Goal: Information Seeking & Learning: Find specific fact

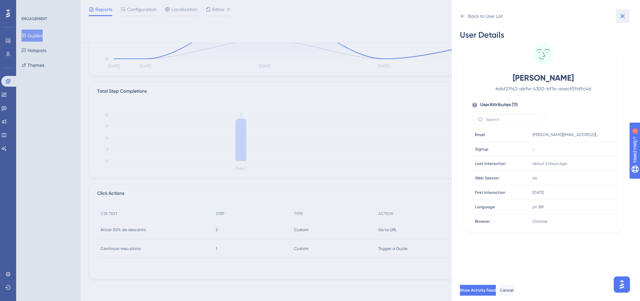
drag, startPoint x: 619, startPoint y: 16, endPoint x: 279, endPoint y: 46, distance: 341.7
click at [619, 15] on icon at bounding box center [622, 16] width 8 height 8
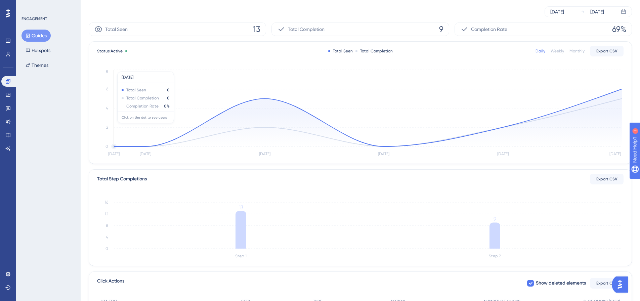
scroll to position [154, 0]
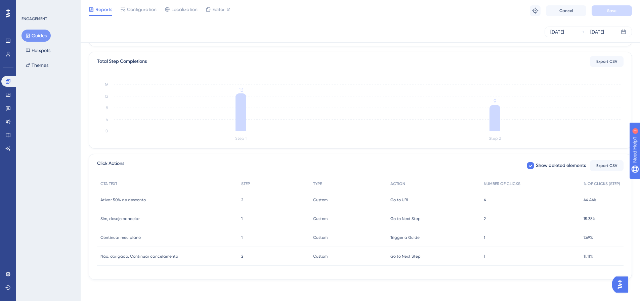
click at [238, 218] on div "1 1" at bounding box center [274, 218] width 72 height 19
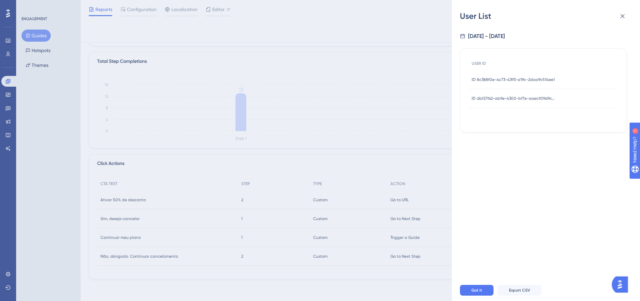
click at [517, 82] on div "ID 8c388f0e-4c73-4393-a19c-2daa9c514ee1 ID 8c388f0e-4c73-4393-a19c-2daa9c514ee1" at bounding box center [512, 79] width 83 height 19
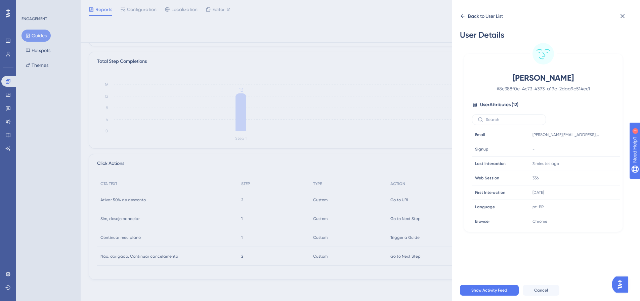
click at [462, 17] on icon at bounding box center [462, 15] width 5 height 5
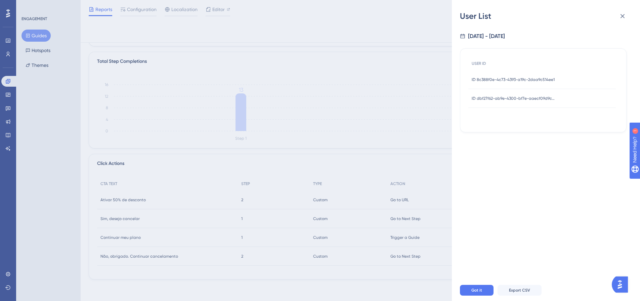
drag, startPoint x: 519, startPoint y: 99, endPoint x: 516, endPoint y: 102, distance: 4.5
click at [519, 99] on span "ID dbf27f62-ab9e-4300-bf7e-aaecf09d9c4d" at bounding box center [513, 98] width 84 height 5
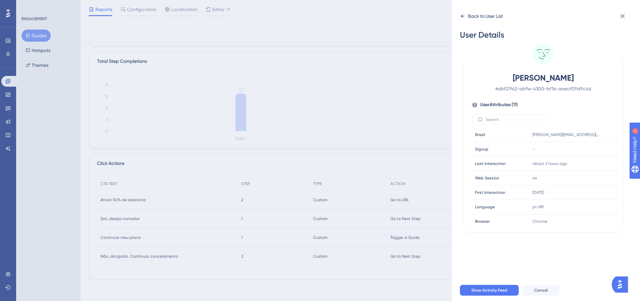
click at [466, 17] on div "Back to User List" at bounding box center [481, 16] width 43 height 11
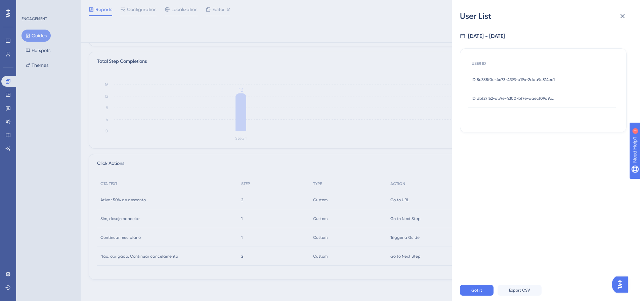
click at [0, 0] on div "User List 8/20/2025 - 8/25/2025 USER ID ID 8c388f0e-4c73-4393-a19c-2daa9c514ee1…" at bounding box center [0, 0] width 0 height 0
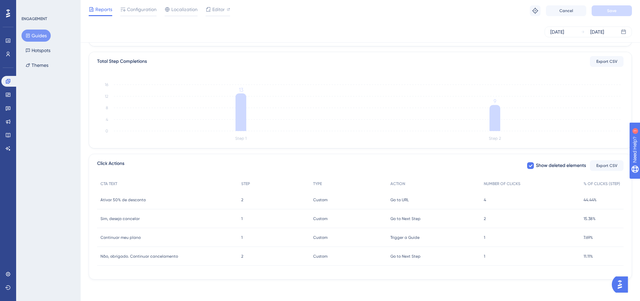
click at [159, 257] on span "Não, obrigado. Continuar cancelamento" at bounding box center [139, 255] width 78 height 5
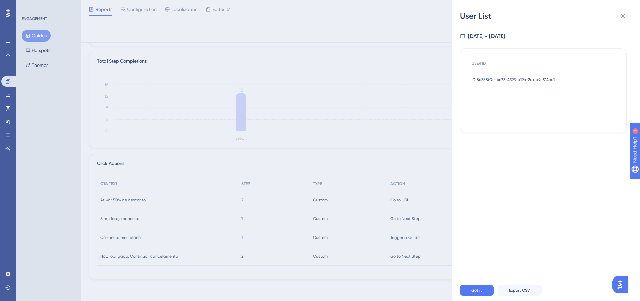
click at [523, 83] on div "ID 8c388f0e-4c73-4393-a19c-2daa9c514ee1 ID 8c388f0e-4c73-4393-a19c-2daa9c514ee1" at bounding box center [512, 79] width 83 height 19
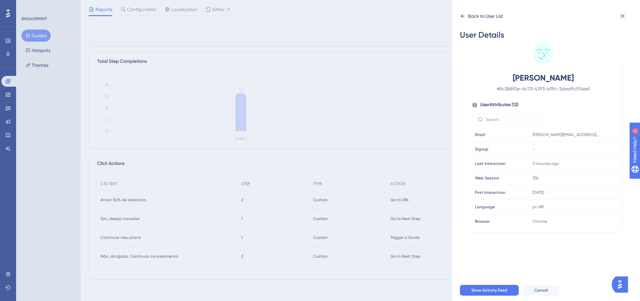
click at [461, 14] on icon at bounding box center [462, 15] width 5 height 5
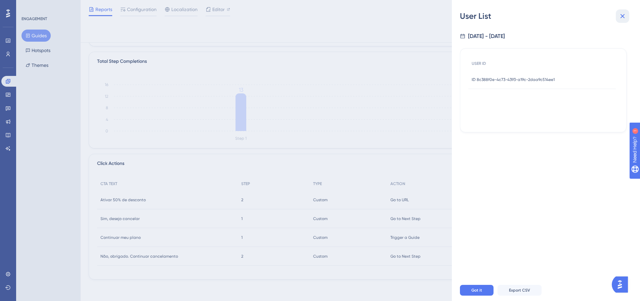
drag, startPoint x: 621, startPoint y: 13, endPoint x: 516, endPoint y: 68, distance: 118.9
click at [621, 12] on icon at bounding box center [622, 16] width 8 height 8
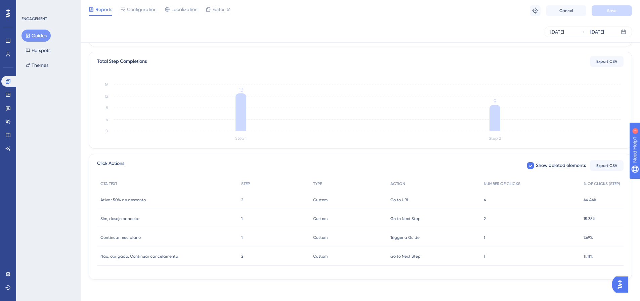
click at [109, 238] on span "Continuar meu plano" at bounding box center [120, 237] width 40 height 5
click at [120, 240] on div "Continuar meu plano Continuar meu plano" at bounding box center [167, 237] width 141 height 19
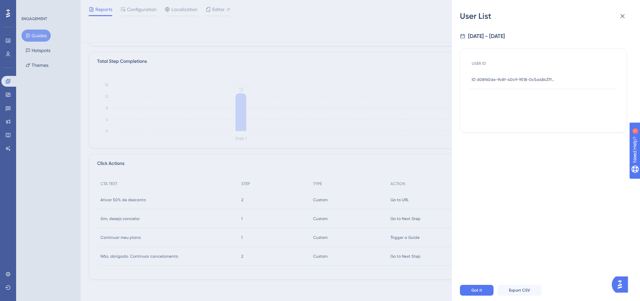
click at [516, 81] on span "ID d08f60de-9c8f-40c9-9518-0c5a48437f87" at bounding box center [513, 79] width 84 height 5
click at [515, 82] on span "ID d08f60de-9c8f-40c9-9518-0c5a48437f87" at bounding box center [513, 79] width 84 height 5
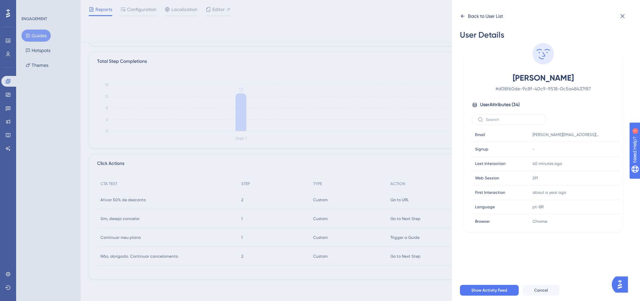
click at [471, 14] on div "Back to User List" at bounding box center [485, 16] width 35 height 8
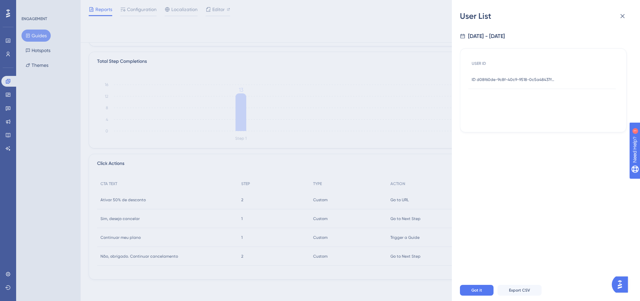
click at [472, 16] on div "User List" at bounding box center [546, 16] width 172 height 11
drag, startPoint x: 623, startPoint y: 15, endPoint x: 617, endPoint y: 18, distance: 6.0
click at [622, 16] on icon at bounding box center [622, 16] width 4 height 4
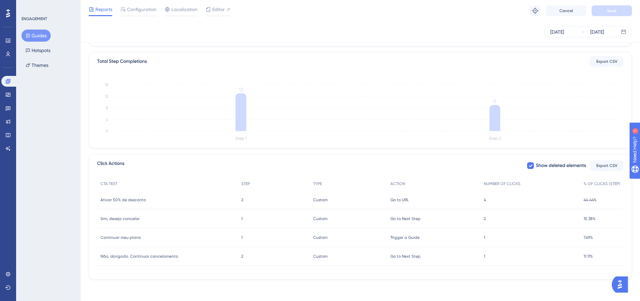
click at [196, 197] on div "Ativar 50% de desconto Ativar 50% de desconto" at bounding box center [167, 199] width 141 height 19
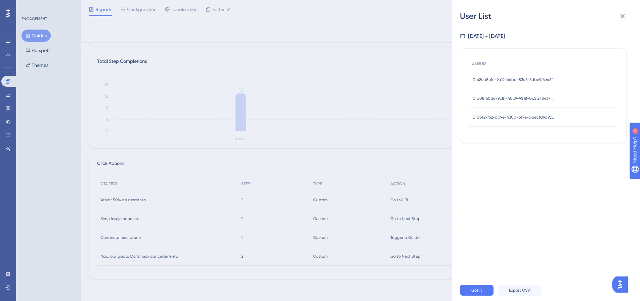
click at [518, 85] on div "ID 42eb8b1e-9a12-44bd-83c6-6dbe9f6e46ff ID 42eb8b1e-9a12-44bd-83c6-6dbe9f6e46ff" at bounding box center [512, 79] width 82 height 19
click at [518, 81] on span "ID 42eb8b1e-9a12-44bd-83c6-6dbe9f6e46ff" at bounding box center [512, 79] width 82 height 5
click at [485, 78] on span "ID 42eb8b1e-9a12-44bd-83c6-6dbe9f6e46ff" at bounding box center [512, 79] width 82 height 5
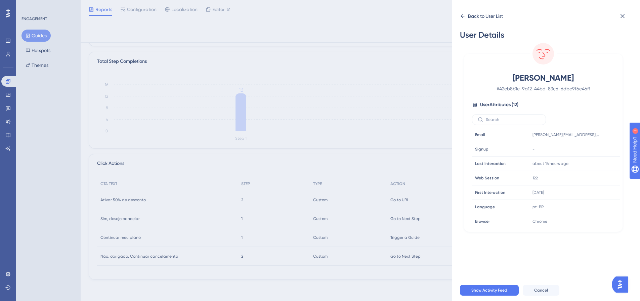
click at [464, 15] on icon at bounding box center [462, 15] width 5 height 5
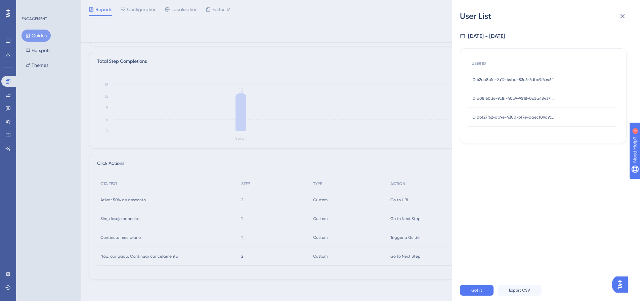
click at [486, 94] on div "ID d08f60de-9c8f-40c9-9518-0c5a48437f87 ID d08f60de-9c8f-40c9-9518-0c5a48437f87" at bounding box center [513, 98] width 84 height 19
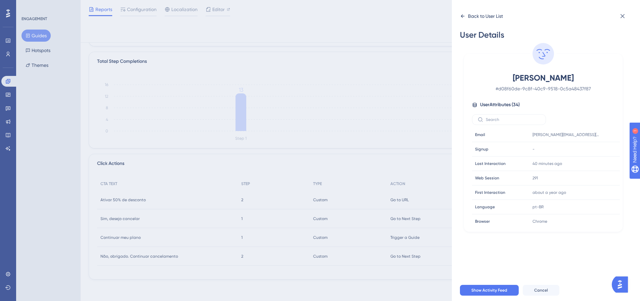
click at [466, 15] on div "Back to User List" at bounding box center [481, 16] width 43 height 11
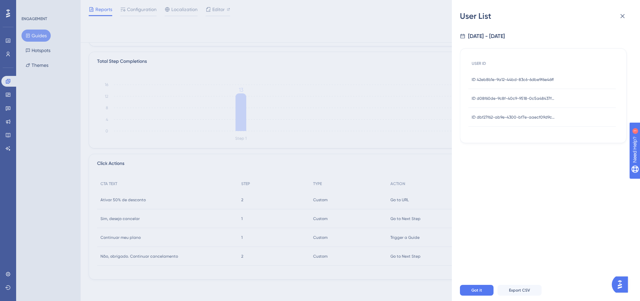
drag, startPoint x: 499, startPoint y: 116, endPoint x: 436, endPoint y: 128, distance: 63.2
click at [498, 116] on span "ID dbf27f62-ab9e-4300-bf7e-aaecf09d9c4d" at bounding box center [513, 116] width 84 height 5
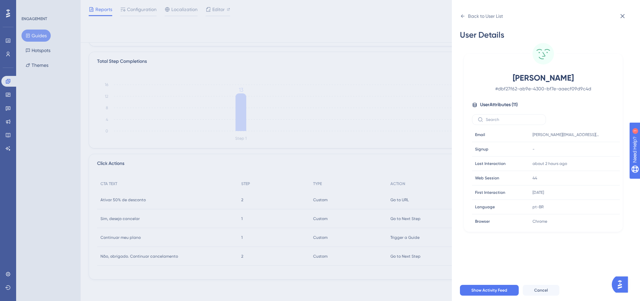
click at [477, 119] on icon at bounding box center [479, 119] width 5 height 5
click at [485, 119] on input "text" at bounding box center [512, 119] width 54 height 5
click at [472, 80] on div "Angélica Duarte Michelan # dbf27f62-ab9e-4300-bf7e-aaecf09d9c4d" at bounding box center [543, 83] width 142 height 20
click at [464, 15] on icon at bounding box center [462, 15] width 5 height 5
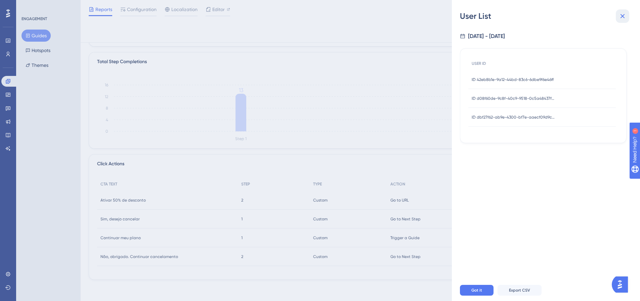
click at [625, 16] on icon at bounding box center [622, 16] width 8 height 8
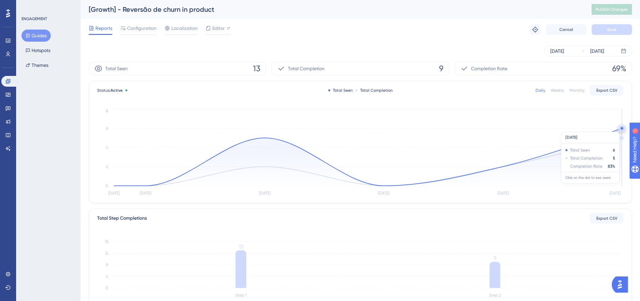
click at [619, 128] on circle at bounding box center [621, 128] width 5 height 5
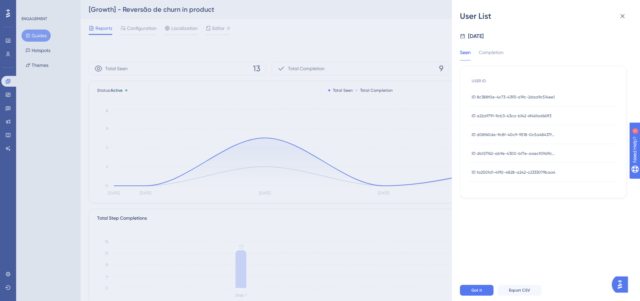
click at [518, 99] on span "ID 8c388f0e-4c73-4393-a19c-2daa9c514ee1" at bounding box center [512, 96] width 83 height 5
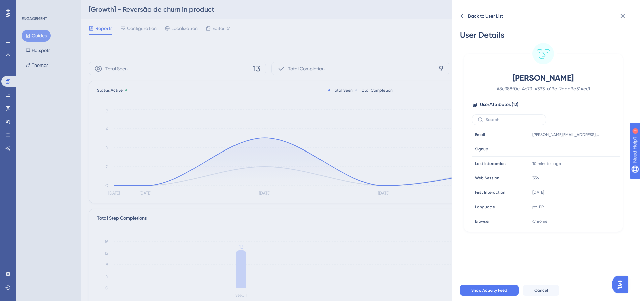
click at [461, 17] on icon at bounding box center [462, 15] width 5 height 5
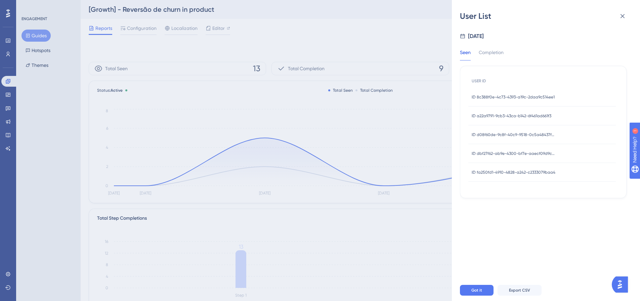
click at [523, 112] on div "ID a22a9791-9cb3-43ca-b142-6f461ad661f3 ID a22a9791-9cb3-43ca-b142-6f461ad661f3" at bounding box center [511, 115] width 80 height 19
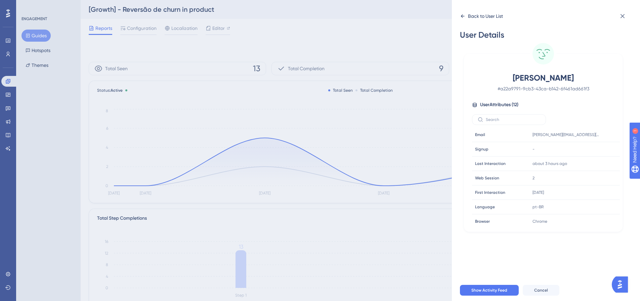
click at [463, 15] on icon at bounding box center [462, 15] width 5 height 5
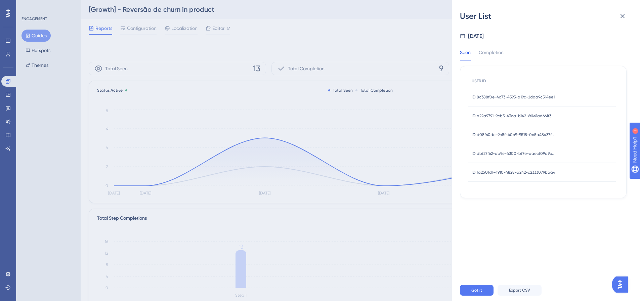
click at [502, 134] on span "ID d08f60de-9c8f-40c9-9518-0c5a48437f87" at bounding box center [513, 134] width 84 height 5
click at [502, 135] on span "ID d08f60de-9c8f-40c9-9518-0c5a48437f87" at bounding box center [513, 134] width 84 height 5
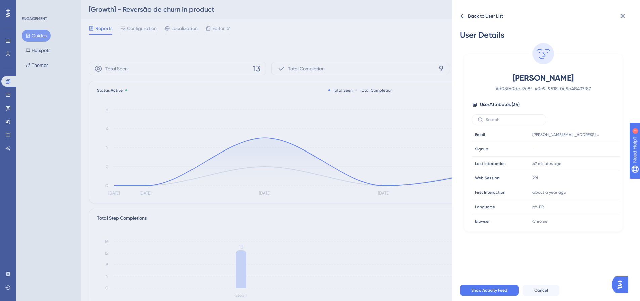
click at [466, 15] on div "Back to User List" at bounding box center [481, 16] width 43 height 11
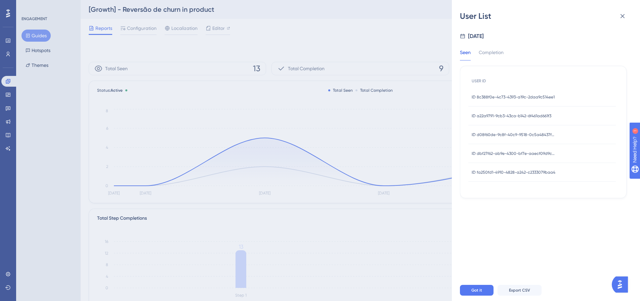
click at [514, 155] on span "ID dbf27f62-ab9e-4300-bf7e-aaecf09d9c4d" at bounding box center [513, 153] width 84 height 5
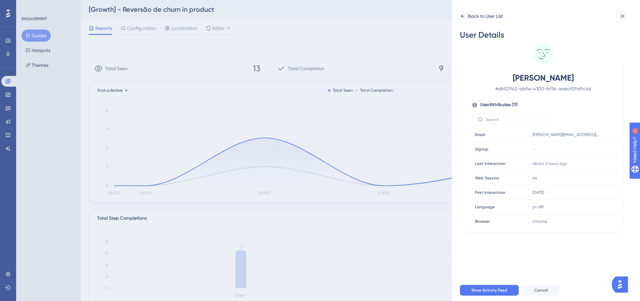
click at [462, 14] on icon at bounding box center [462, 15] width 5 height 5
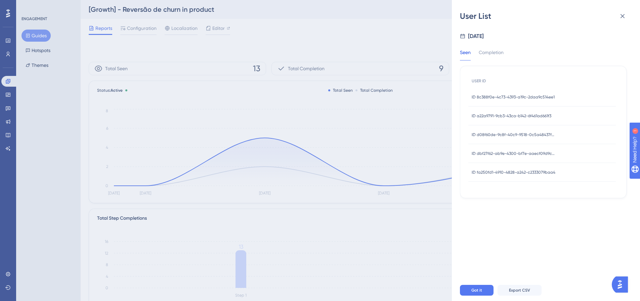
click at [525, 116] on span "ID a22a9791-9cb3-43ca-b142-6f461ad661f3" at bounding box center [511, 115] width 80 height 5
click at [510, 117] on span "ID a22a9791-9cb3-43ca-b142-6f461ad661f3" at bounding box center [511, 115] width 80 height 5
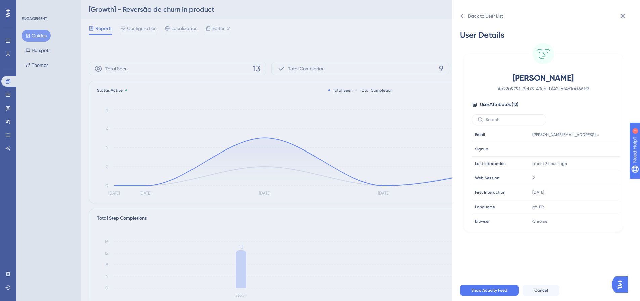
click at [460, 18] on icon at bounding box center [462, 15] width 5 height 5
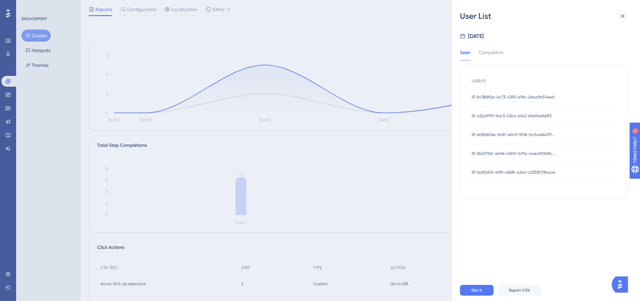
scroll to position [154, 0]
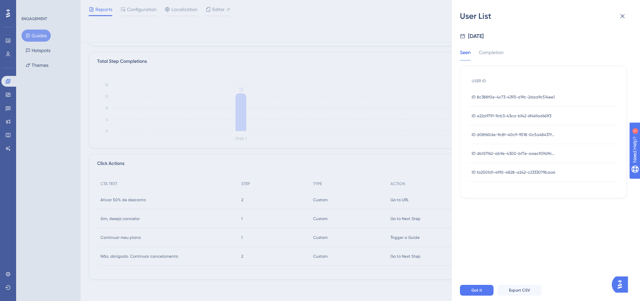
click at [0, 0] on div "User List Aug 25, 2025 Seen Completion USER ID ID 8c388f0e-4c73-4393-a19c-2daa9…" at bounding box center [0, 0] width 0 height 0
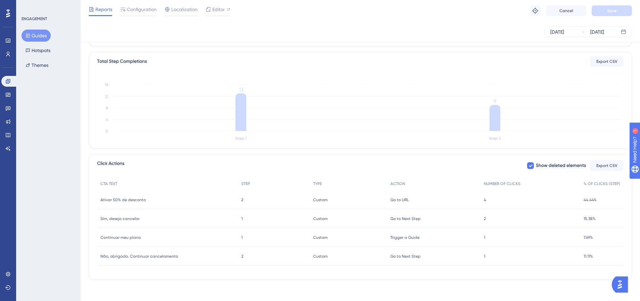
click at [170, 260] on div "Não, obrigado. Continuar cancelamento Não, obrigado. Continuar cancelamento" at bounding box center [167, 256] width 141 height 19
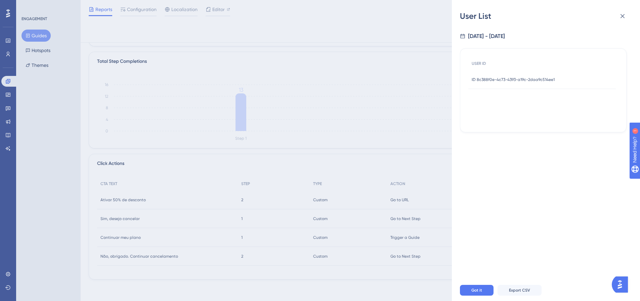
click at [523, 85] on div "ID 8c388f0e-4c73-4393-a19c-2daa9c514ee1 ID 8c388f0e-4c73-4393-a19c-2daa9c514ee1" at bounding box center [512, 79] width 83 height 19
click at [523, 79] on span "ID 8c388f0e-4c73-4393-a19c-2daa9c514ee1" at bounding box center [512, 79] width 83 height 5
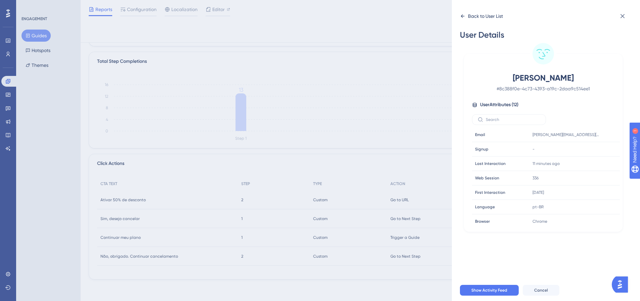
click at [463, 15] on icon at bounding box center [462, 15] width 5 height 5
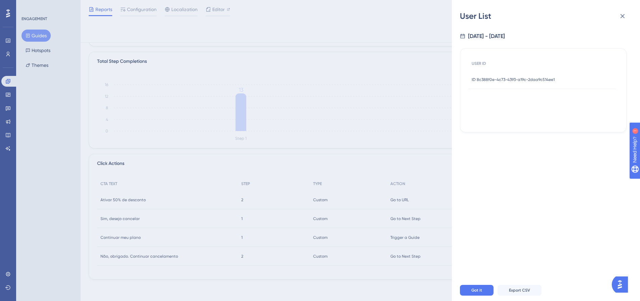
click at [0, 0] on div "User List 8/20/2025 - 8/25/2025 USER ID ID 8c388f0e-4c73-4393-a19c-2daa9c514ee1…" at bounding box center [0, 0] width 0 height 0
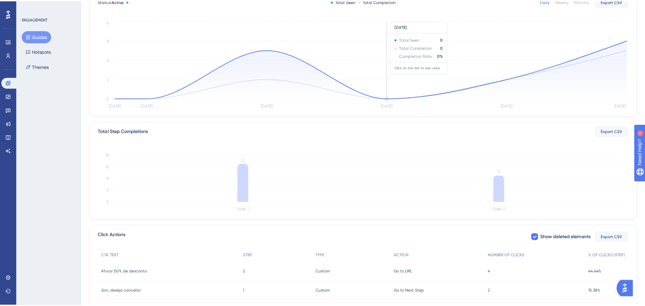
scroll to position [0, 0]
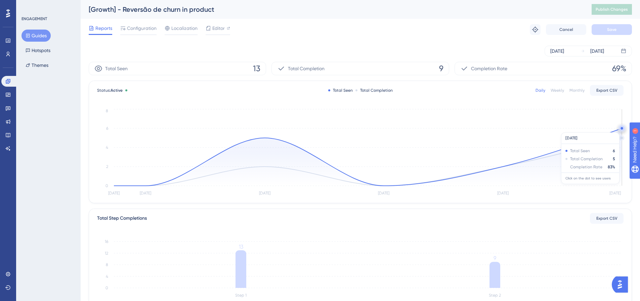
click at [620, 129] on circle at bounding box center [621, 128] width 2 height 2
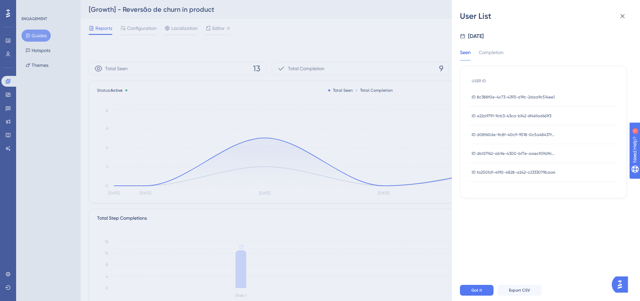
click at [530, 117] on span "ID a22a9791-9cb3-43ca-b142-6f461ad661f3" at bounding box center [511, 115] width 80 height 5
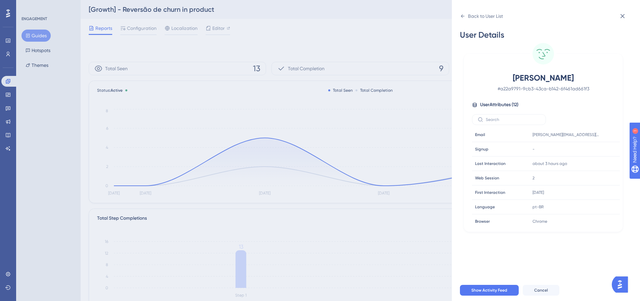
click at [542, 53] on circle at bounding box center [542, 53] width 21 height 21
click at [532, 87] on span "# a22a9791-9cb3-43ca-b142-6f461ad661f3" at bounding box center [543, 89] width 118 height 8
click at [475, 293] on span "Show Activity Feed" at bounding box center [489, 289] width 36 height 5
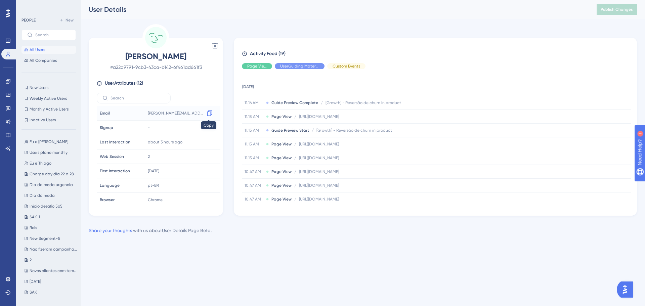
drag, startPoint x: 207, startPoint y: 111, endPoint x: 218, endPoint y: 107, distance: 11.1
click at [208, 111] on icon at bounding box center [209, 113] width 5 height 6
